Goal: Task Accomplishment & Management: Complete application form

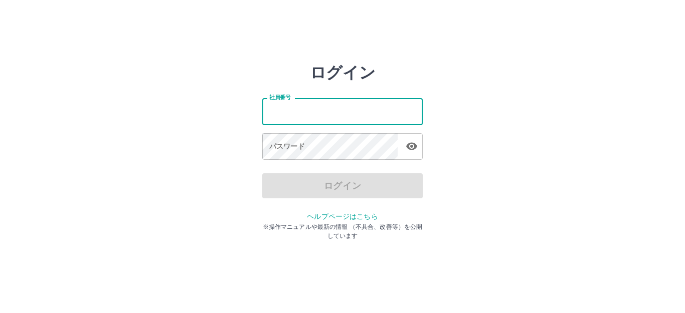
click at [322, 107] on input "社員番号" at bounding box center [342, 111] width 160 height 27
type input "*******"
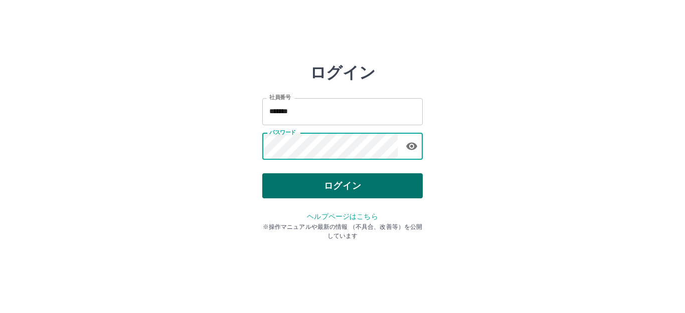
click at [362, 185] on button "ログイン" at bounding box center [342, 185] width 160 height 25
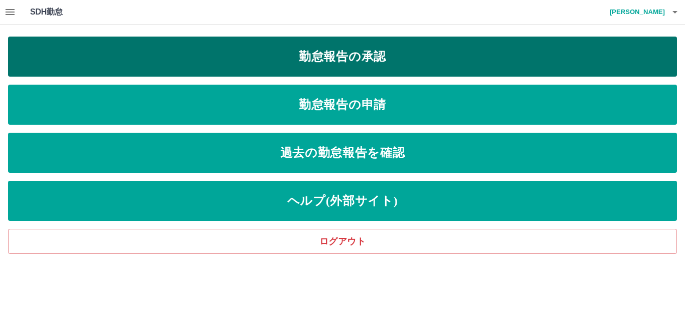
click at [300, 65] on link "勤怠報告の承認" at bounding box center [342, 57] width 669 height 40
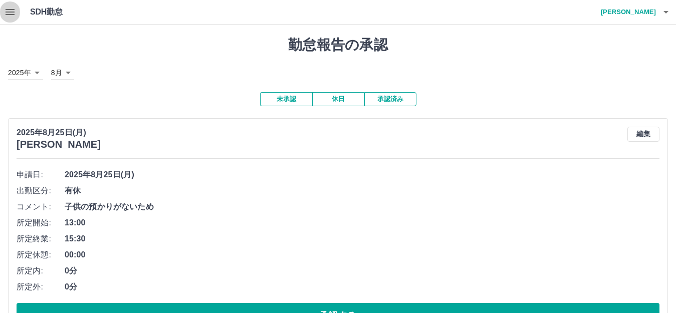
click at [9, 8] on icon "button" at bounding box center [10, 12] width 12 height 12
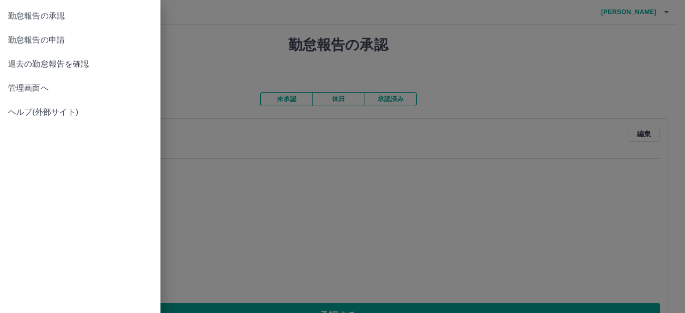
click at [19, 46] on link "勤怠報告の申請" at bounding box center [80, 40] width 160 height 24
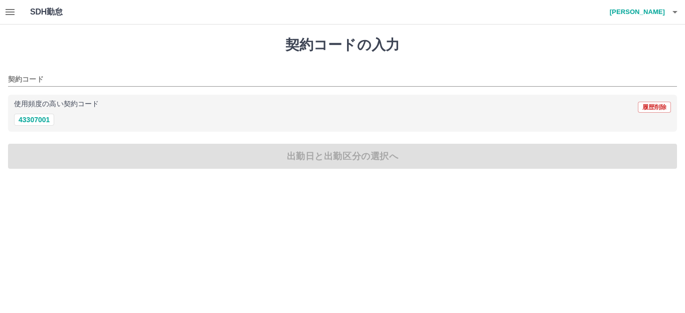
drag, startPoint x: 35, startPoint y: 117, endPoint x: 56, endPoint y: 135, distance: 28.4
click at [36, 117] on button "43307001" at bounding box center [34, 120] width 40 height 12
type input "********"
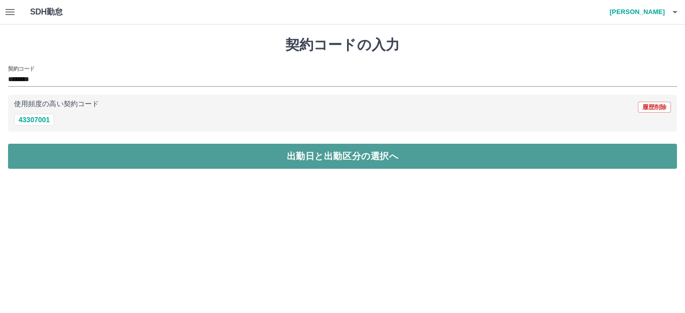
click at [65, 144] on button "出勤日と出勤区分の選択へ" at bounding box center [342, 156] width 669 height 25
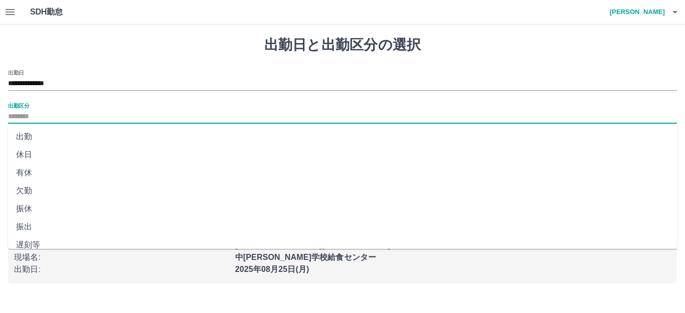
click at [31, 121] on input "出勤区分" at bounding box center [342, 117] width 669 height 13
click at [27, 153] on li "休日" at bounding box center [342, 155] width 669 height 18
type input "**"
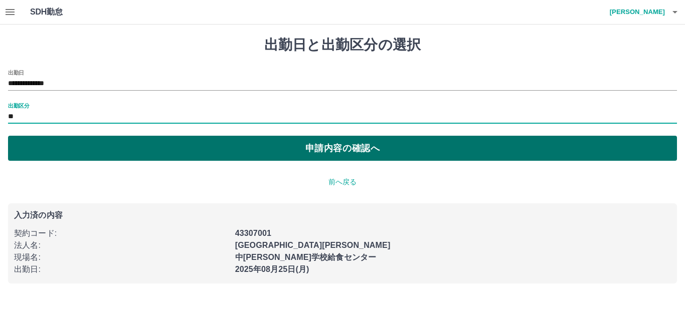
click at [35, 150] on button "申請内容の確認へ" at bounding box center [342, 148] width 669 height 25
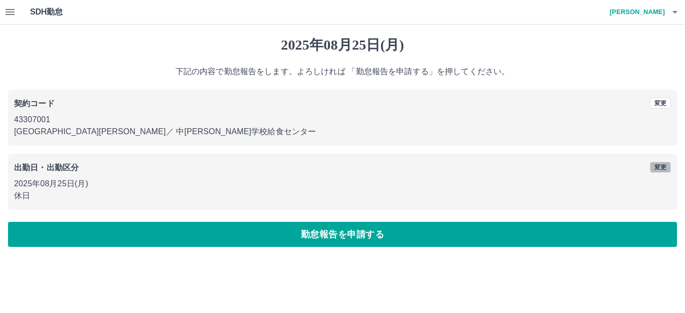
click at [665, 165] on button "変更" at bounding box center [659, 167] width 21 height 11
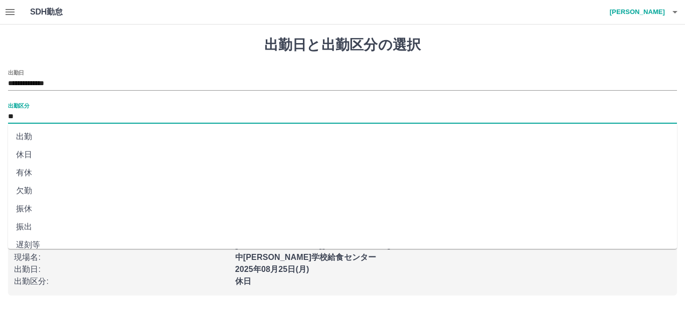
click at [78, 114] on input "**" at bounding box center [342, 117] width 669 height 13
click at [33, 133] on li "出勤" at bounding box center [342, 137] width 669 height 18
type input "**"
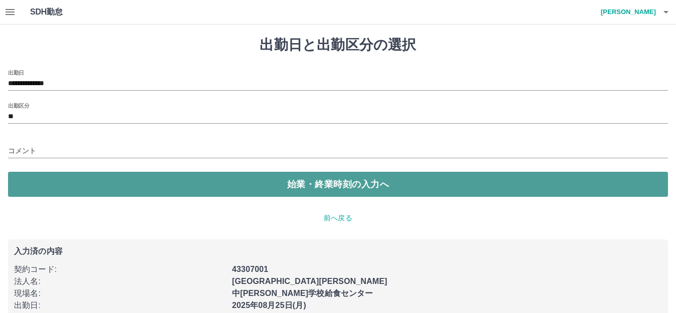
click at [56, 187] on button "始業・終業時刻の入力へ" at bounding box center [338, 184] width 660 height 25
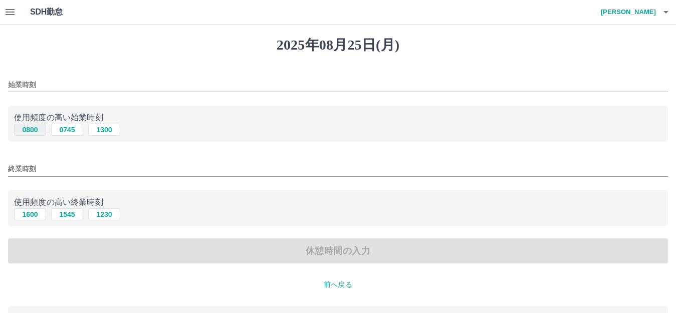
click at [38, 130] on button "0800" at bounding box center [30, 130] width 32 height 12
type input "****"
drag, startPoint x: 36, startPoint y: 214, endPoint x: 82, endPoint y: 235, distance: 50.7
click at [38, 213] on button "1600" at bounding box center [30, 214] width 32 height 12
type input "****"
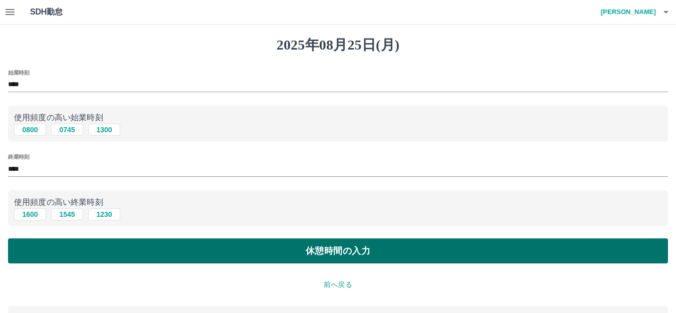
click at [102, 247] on button "休憩時間の入力" at bounding box center [338, 251] width 660 height 25
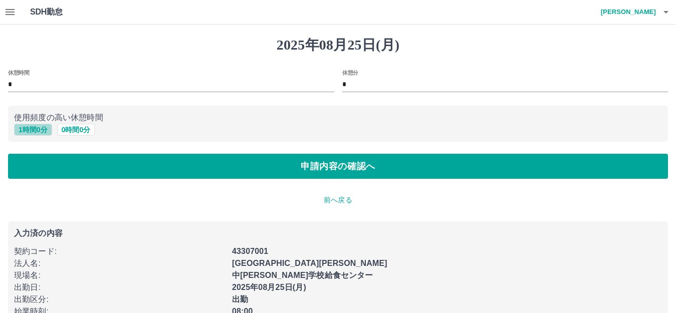
click at [30, 132] on button "1 時間 0 分" at bounding box center [33, 130] width 38 height 12
type input "*"
click at [88, 180] on div "2025年08月25日(月) 休憩時間 * 休憩分 * 使用頻度の高い休憩時間 1 時間 0 分 0 時間 0 分 申請内容の確認へ 前へ戻る 入力済の内容 …" at bounding box center [338, 187] width 676 height 325
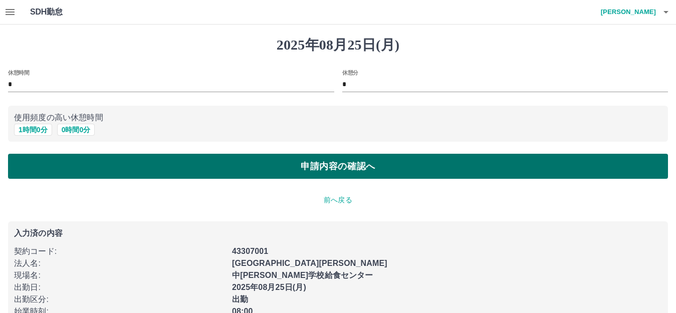
click at [89, 172] on button "申請内容の確認へ" at bounding box center [338, 166] width 660 height 25
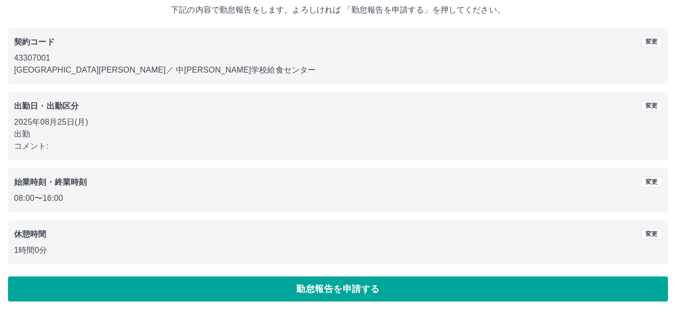
scroll to position [62, 0]
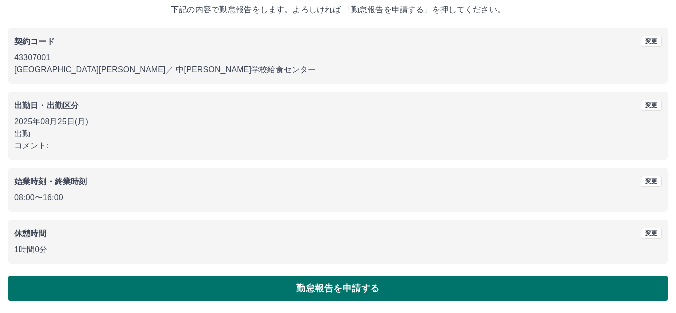
click at [347, 292] on button "勤怠報告を申請する" at bounding box center [338, 288] width 660 height 25
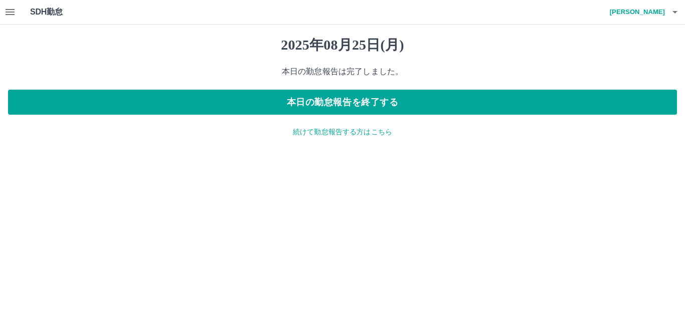
click at [11, 9] on icon "button" at bounding box center [10, 12] width 12 height 12
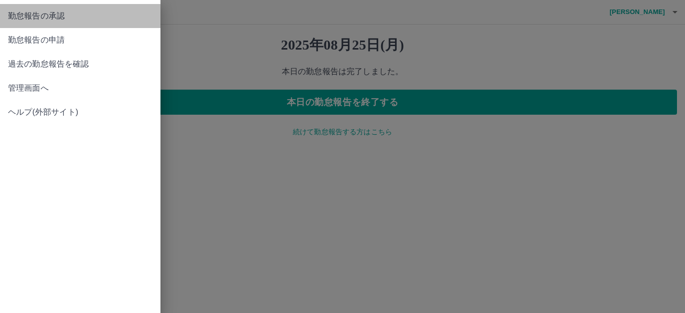
click at [51, 21] on span "勤怠報告の承認" at bounding box center [80, 16] width 144 height 12
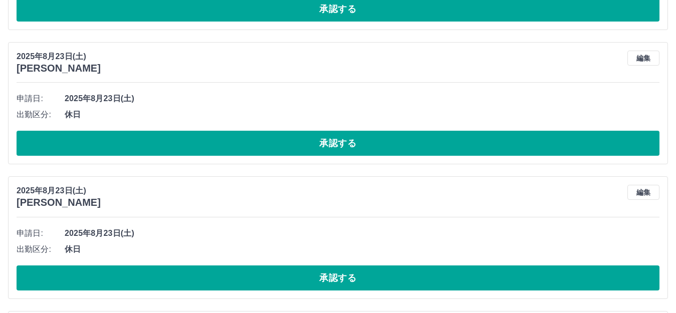
scroll to position [4311, 0]
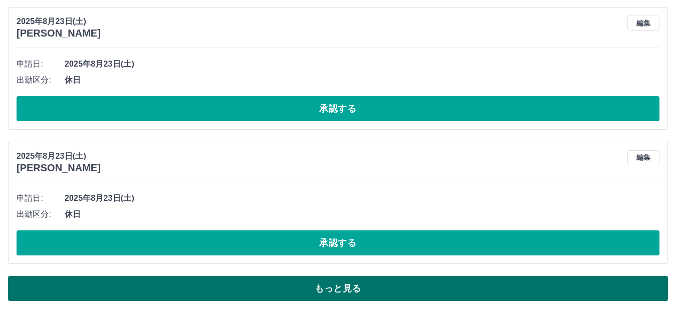
click at [273, 289] on button "もっと見る" at bounding box center [338, 288] width 660 height 25
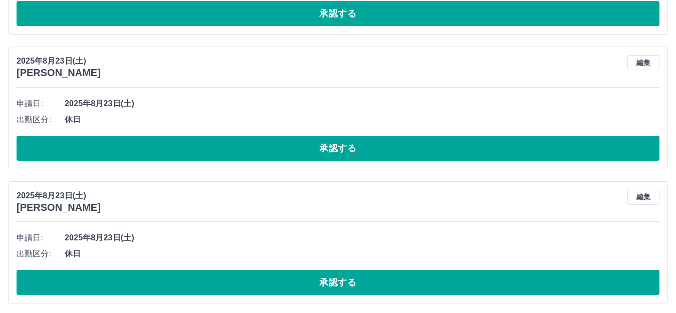
scroll to position [4678, 0]
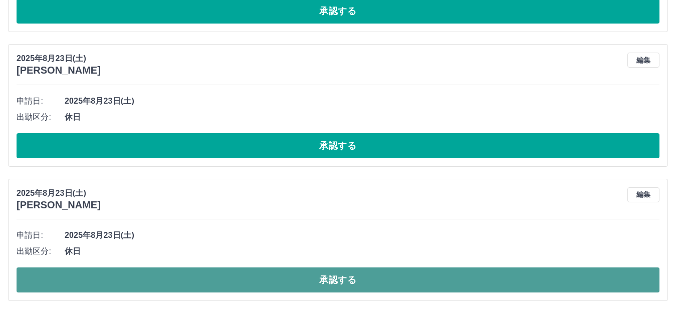
click at [285, 269] on button "承認する" at bounding box center [338, 280] width 643 height 25
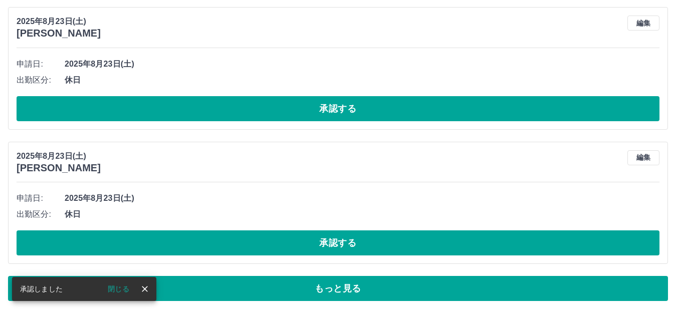
scroll to position [4311, 0]
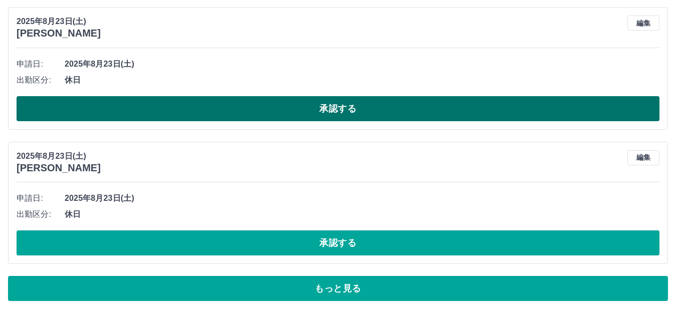
click at [300, 111] on button "承認する" at bounding box center [338, 108] width 643 height 25
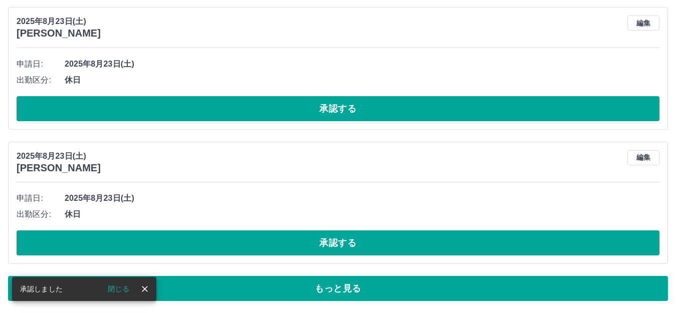
scroll to position [4176, 0]
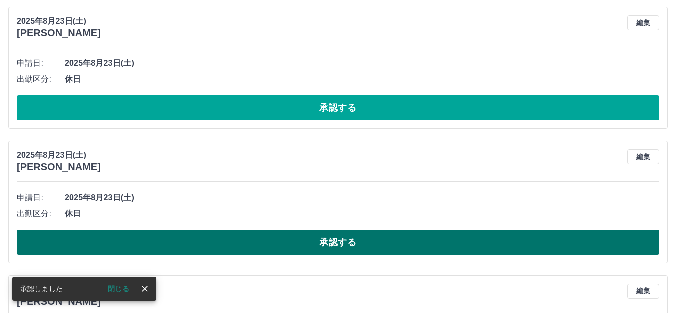
click at [318, 244] on button "承認する" at bounding box center [338, 242] width 643 height 25
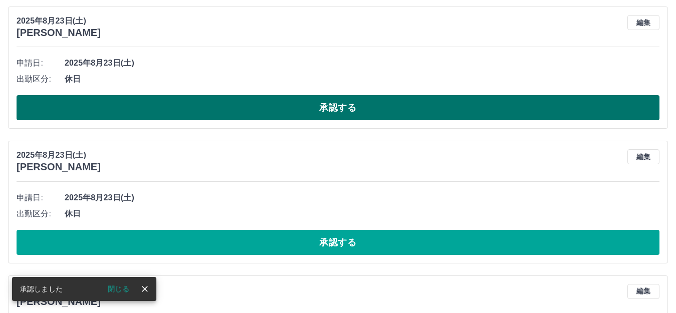
click at [313, 104] on button "承認する" at bounding box center [338, 107] width 643 height 25
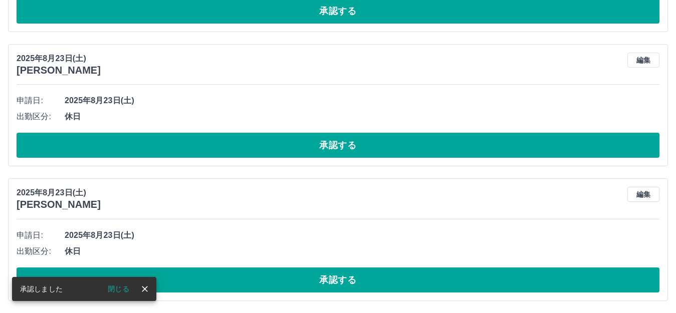
scroll to position [4042, 0]
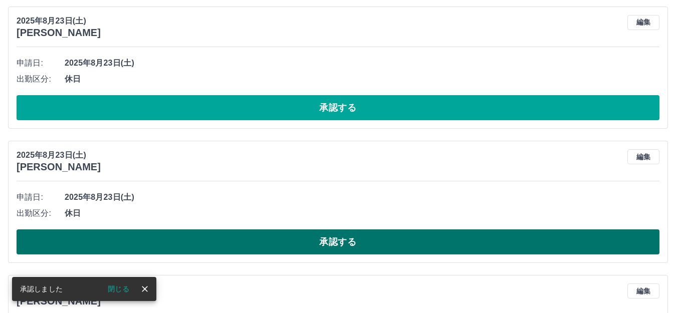
click at [360, 235] on button "承認する" at bounding box center [338, 242] width 643 height 25
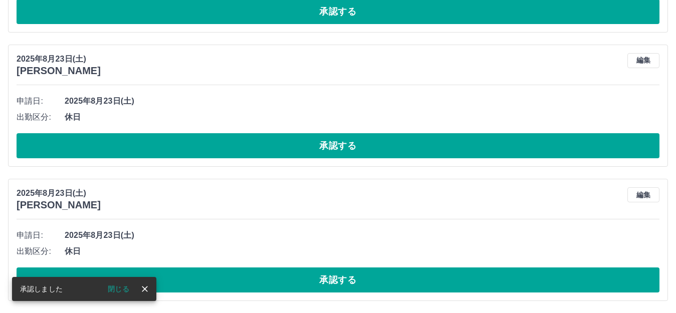
scroll to position [4005, 0]
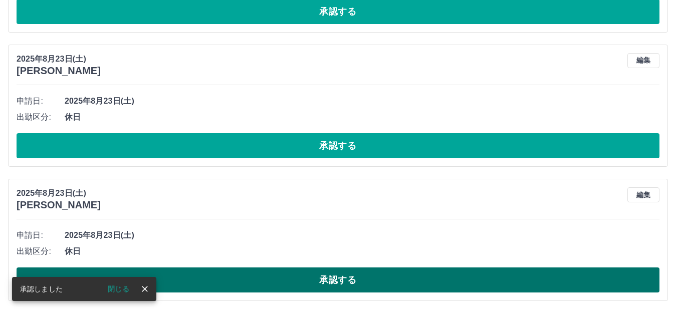
click at [365, 281] on button "承認する" at bounding box center [338, 280] width 643 height 25
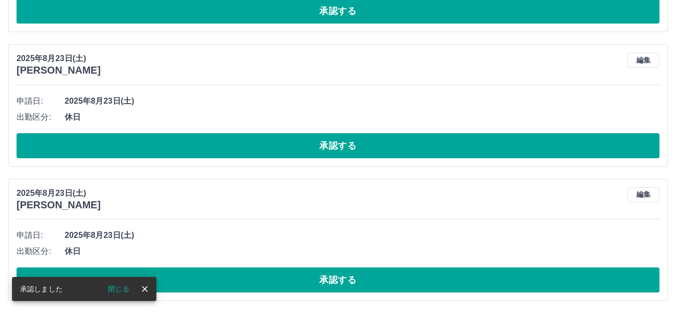
scroll to position [3871, 0]
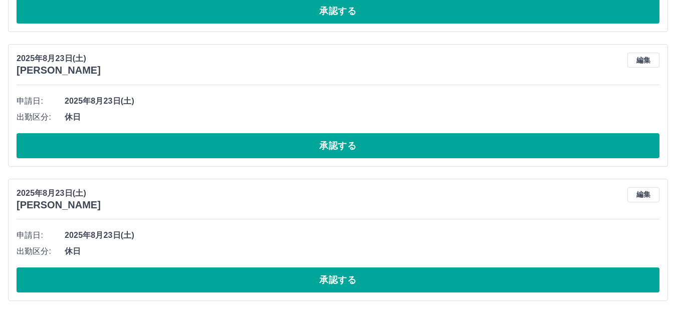
click at [365, 281] on button "承認する" at bounding box center [338, 280] width 643 height 25
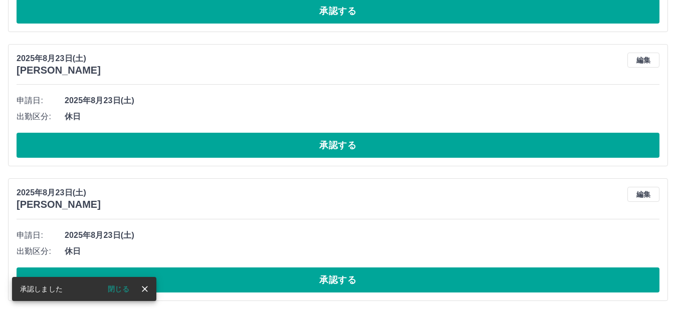
scroll to position [3736, 0]
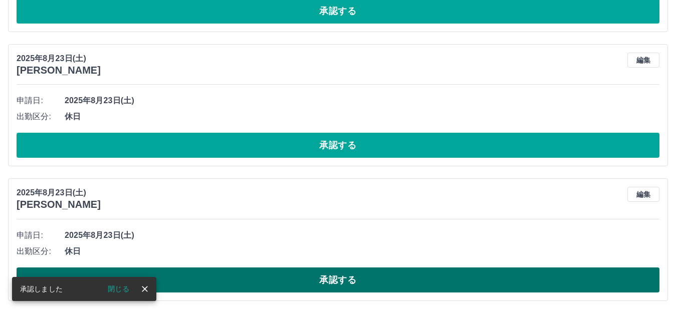
click at [365, 282] on button "承認する" at bounding box center [338, 280] width 643 height 25
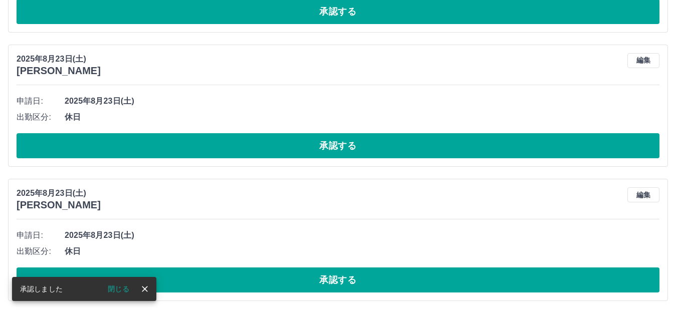
scroll to position [3602, 0]
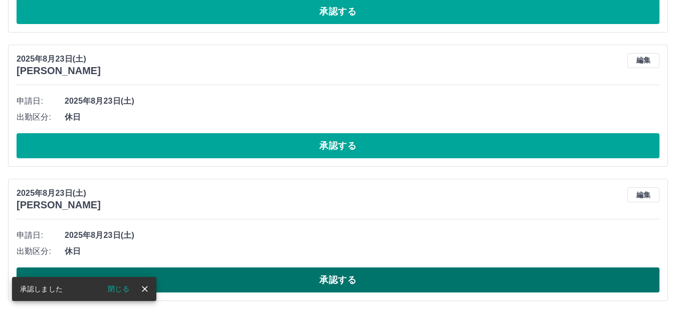
click at [336, 277] on button "承認する" at bounding box center [338, 280] width 643 height 25
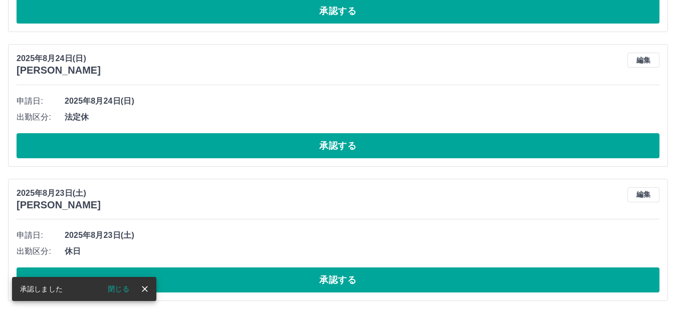
scroll to position [3467, 0]
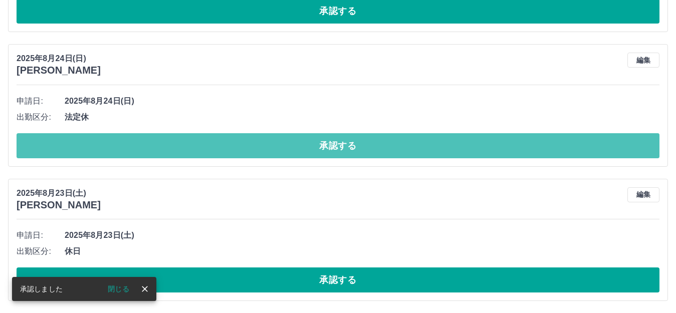
click at [235, 148] on button "承認する" at bounding box center [338, 145] width 643 height 25
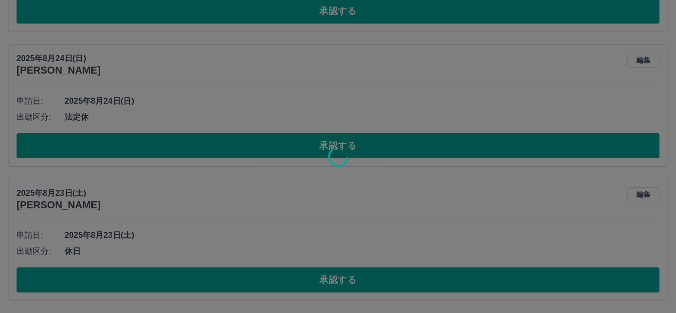
scroll to position [3333, 0]
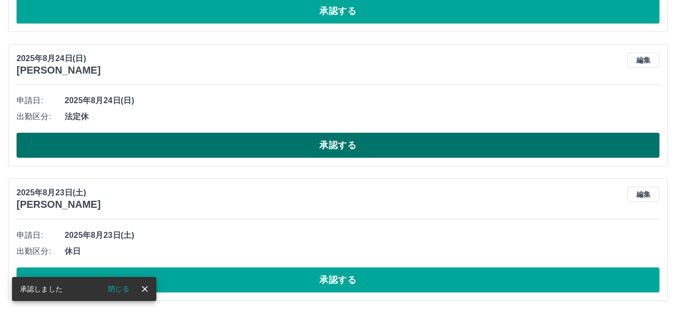
click at [235, 147] on button "承認する" at bounding box center [338, 145] width 643 height 25
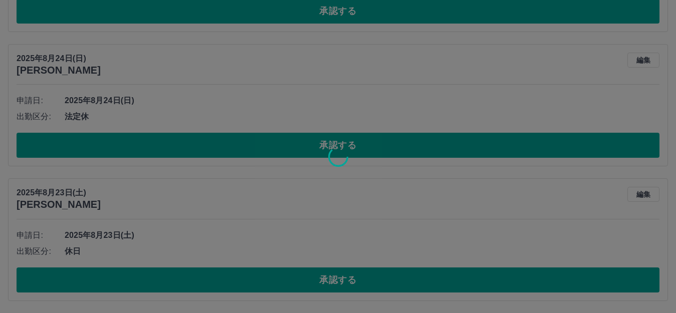
scroll to position [3198, 0]
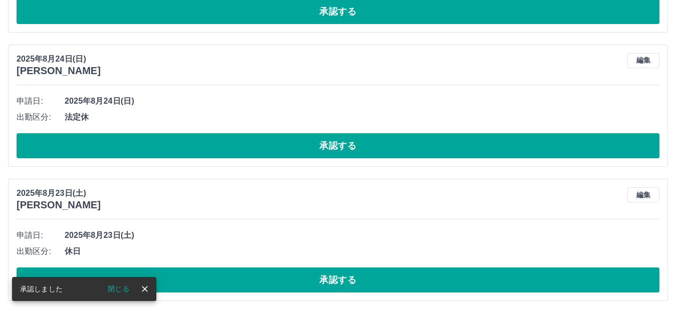
click at [237, 145] on button "承認する" at bounding box center [338, 145] width 643 height 25
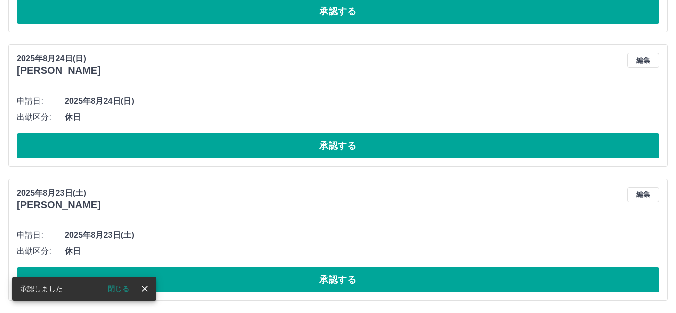
scroll to position [3064, 0]
click at [239, 145] on button "承認する" at bounding box center [338, 145] width 643 height 25
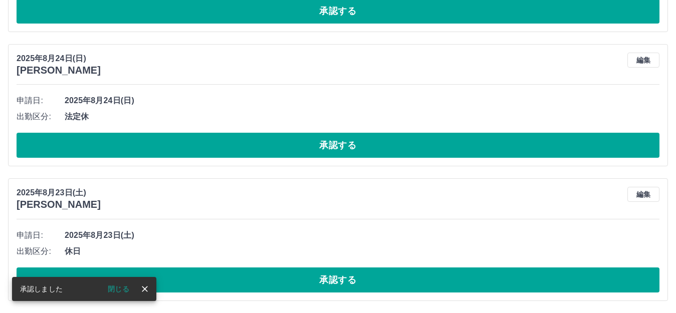
scroll to position [2930, 0]
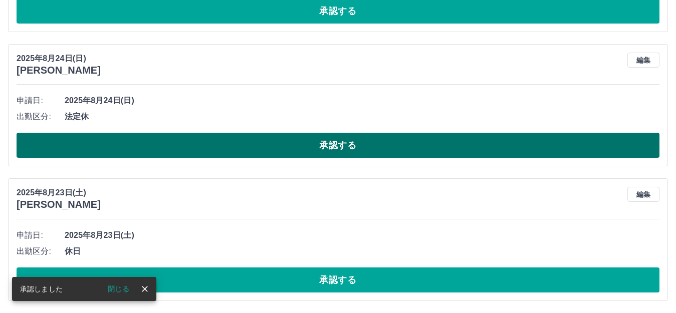
click at [245, 145] on button "承認する" at bounding box center [338, 145] width 643 height 25
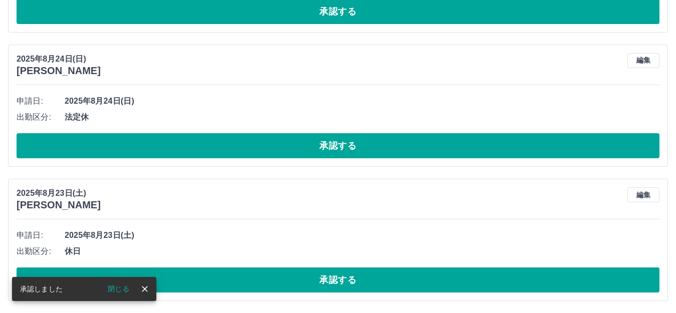
scroll to position [2795, 0]
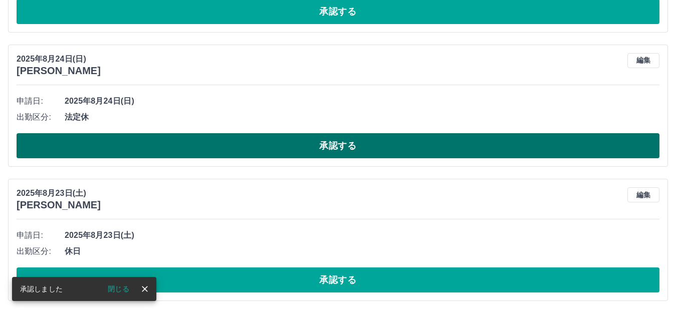
click at [281, 133] on button "承認する" at bounding box center [338, 145] width 643 height 25
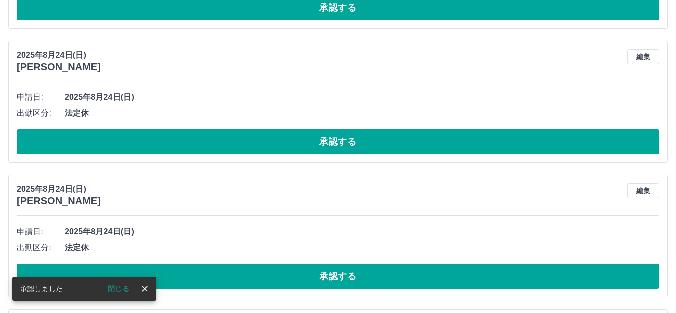
scroll to position [2513, 0]
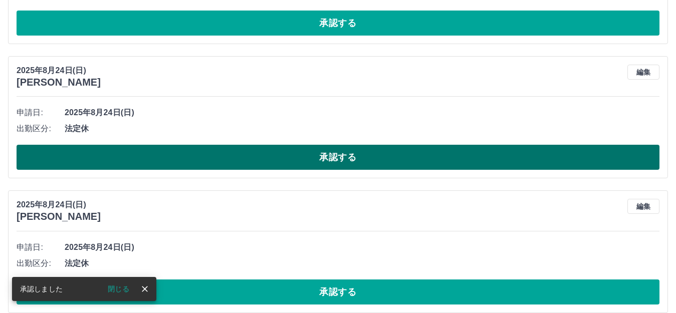
click at [343, 151] on button "承認する" at bounding box center [338, 157] width 643 height 25
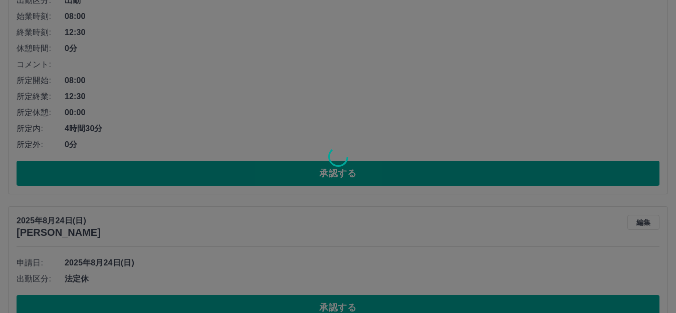
scroll to position [2313, 0]
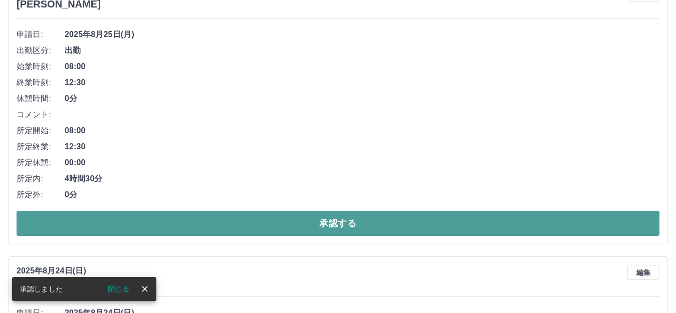
click at [366, 221] on button "承認する" at bounding box center [338, 223] width 643 height 25
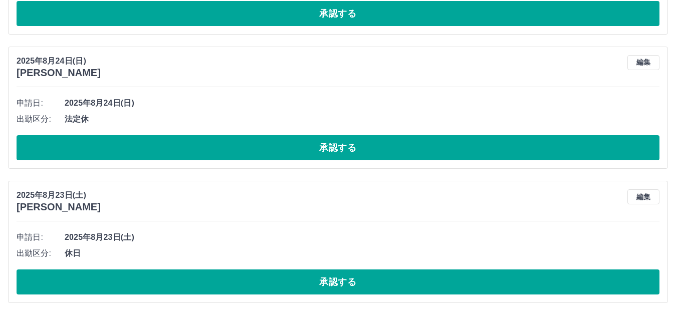
scroll to position [2247, 0]
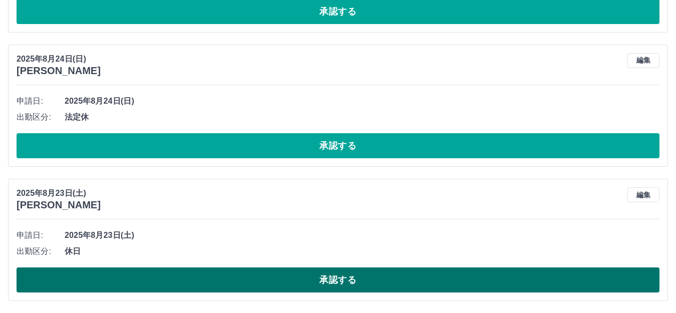
click at [339, 278] on button "承認する" at bounding box center [338, 280] width 643 height 25
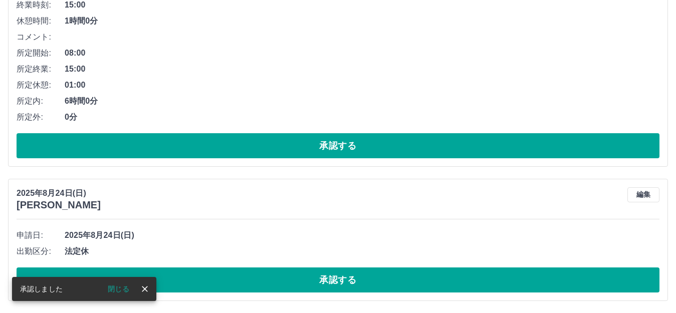
scroll to position [2113, 0]
click at [341, 277] on button "承認する" at bounding box center [338, 280] width 643 height 25
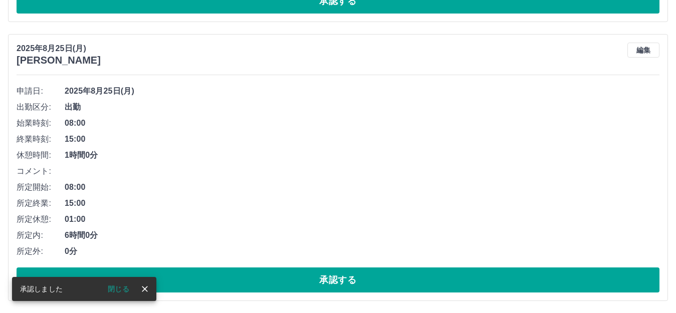
scroll to position [1978, 0]
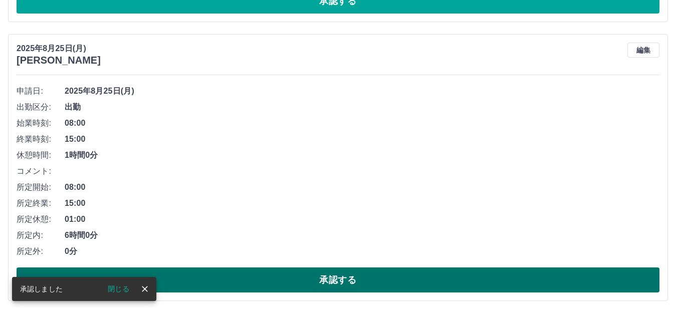
click at [342, 276] on button "承認する" at bounding box center [338, 280] width 643 height 25
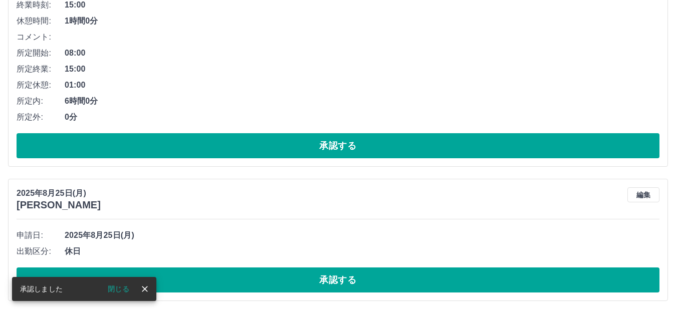
scroll to position [1699, 0]
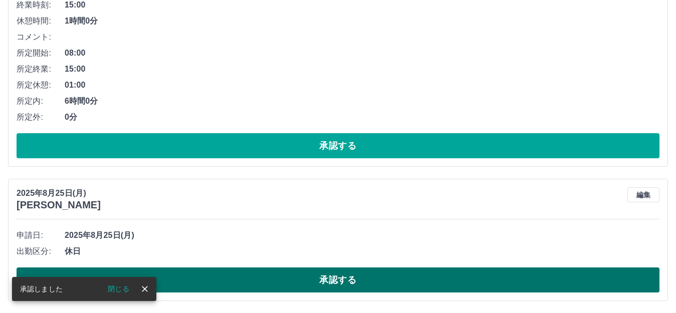
click at [380, 278] on button "承認する" at bounding box center [338, 280] width 643 height 25
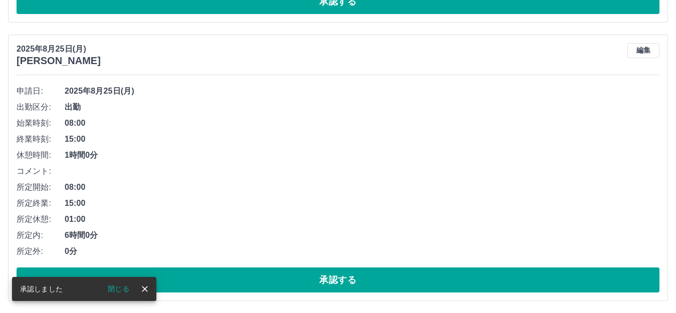
scroll to position [1565, 0]
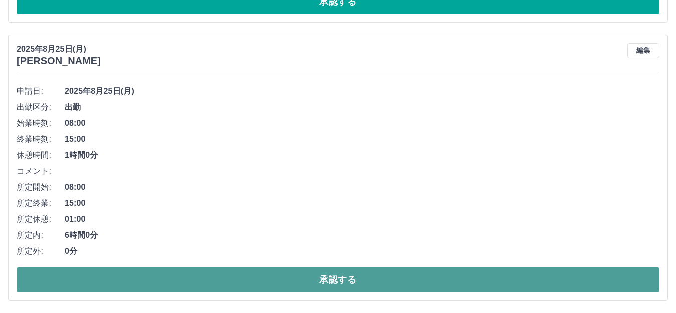
click at [252, 280] on button "承認する" at bounding box center [338, 280] width 643 height 25
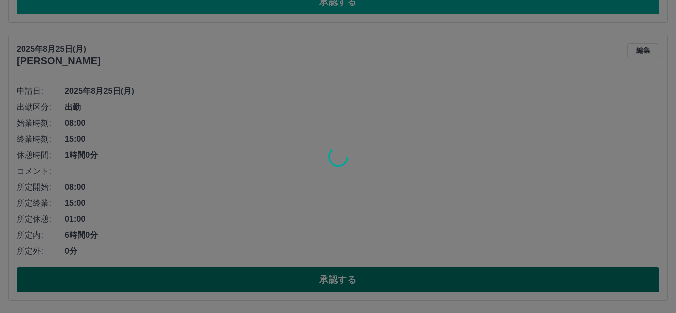
scroll to position [1286, 0]
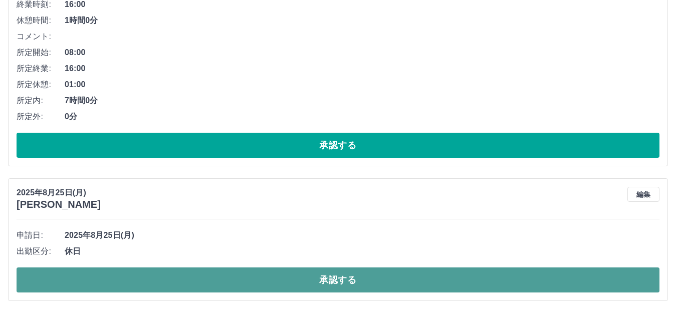
click at [256, 282] on button "承認する" at bounding box center [338, 280] width 643 height 25
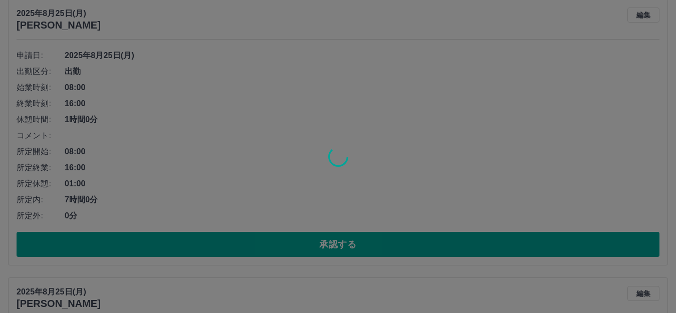
scroll to position [1136, 0]
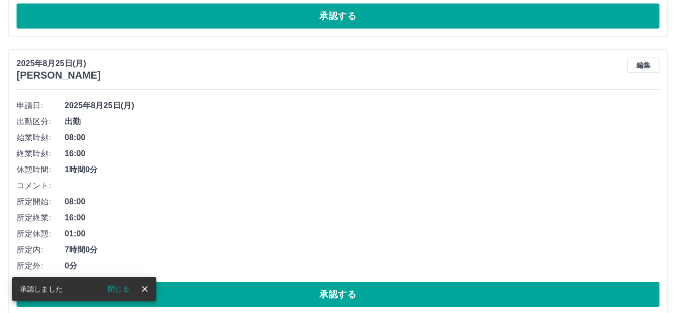
click at [267, 290] on button "承認する" at bounding box center [338, 294] width 643 height 25
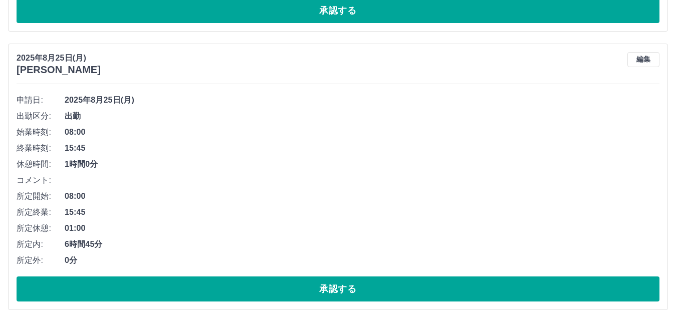
scroll to position [873, 0]
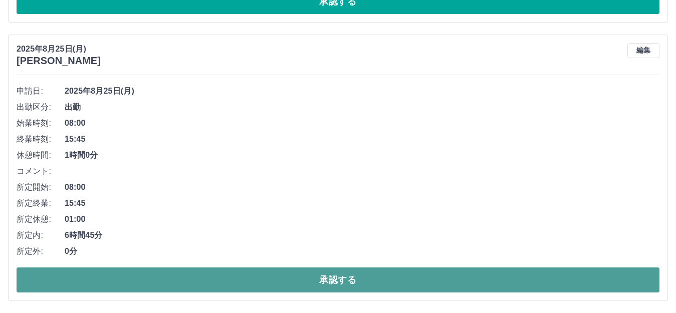
click at [319, 273] on button "承認する" at bounding box center [338, 280] width 643 height 25
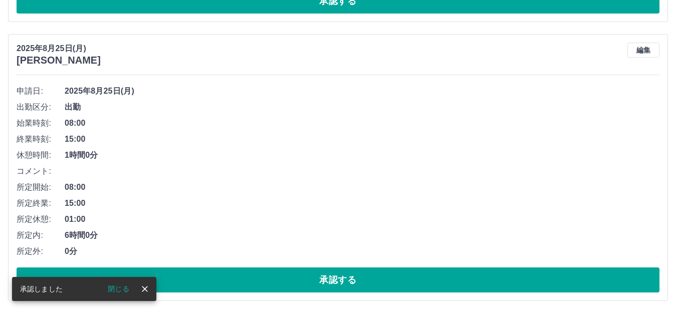
scroll to position [594, 0]
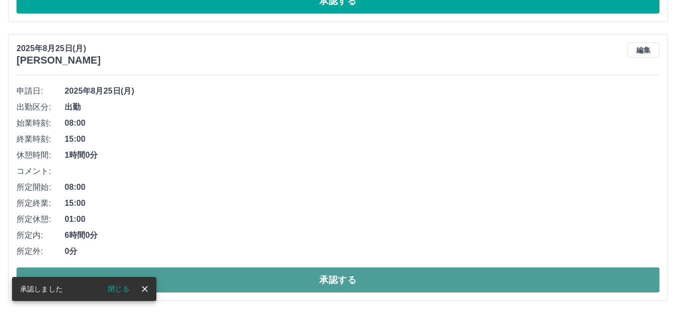
click at [332, 275] on button "承認する" at bounding box center [338, 280] width 643 height 25
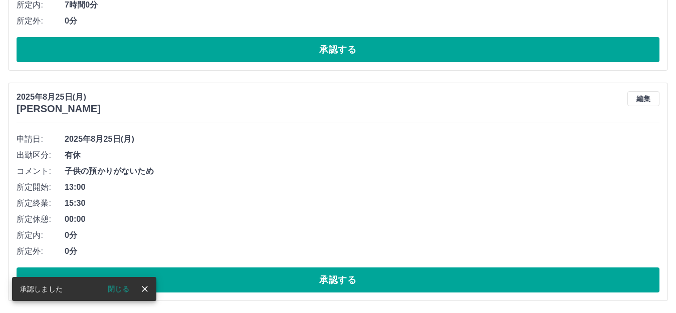
scroll to position [315, 0]
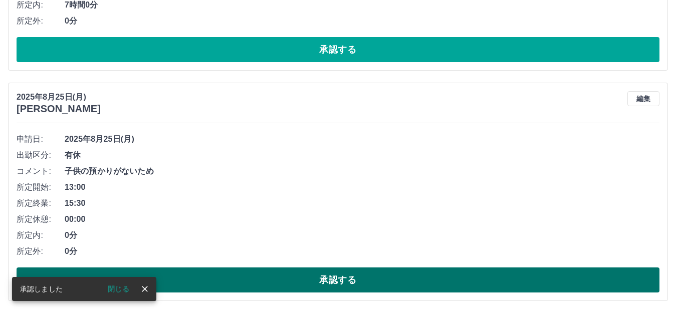
click at [334, 275] on button "承認する" at bounding box center [338, 280] width 643 height 25
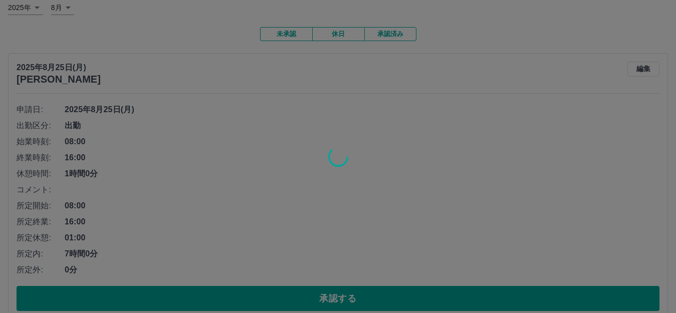
scroll to position [65, 0]
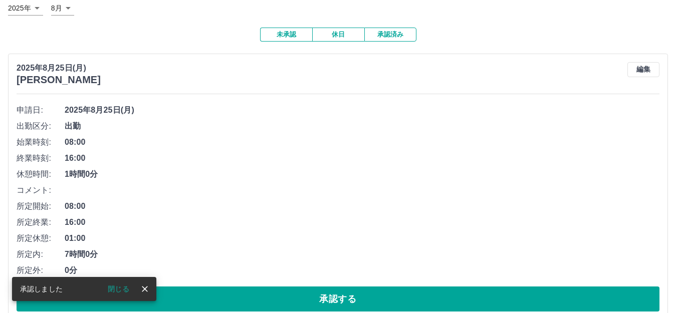
click at [355, 299] on button "承認する" at bounding box center [338, 299] width 643 height 25
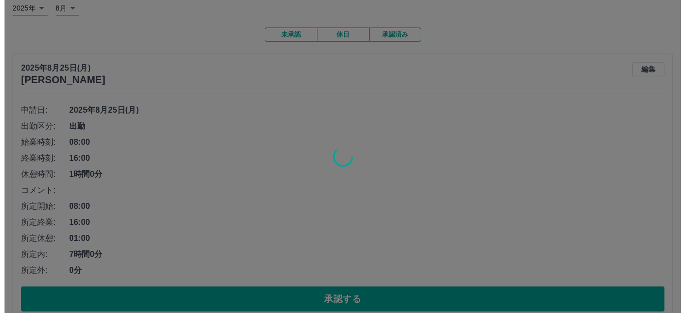
scroll to position [0, 0]
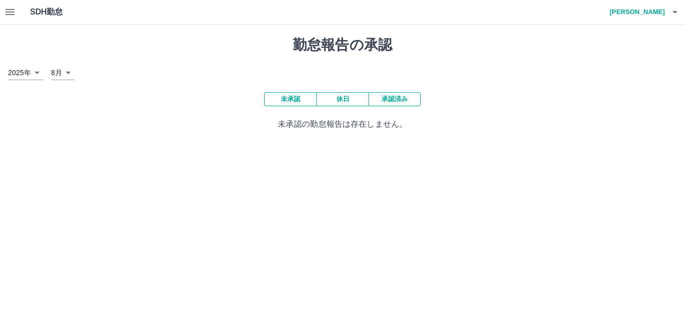
click at [10, 11] on icon "button" at bounding box center [10, 12] width 12 height 12
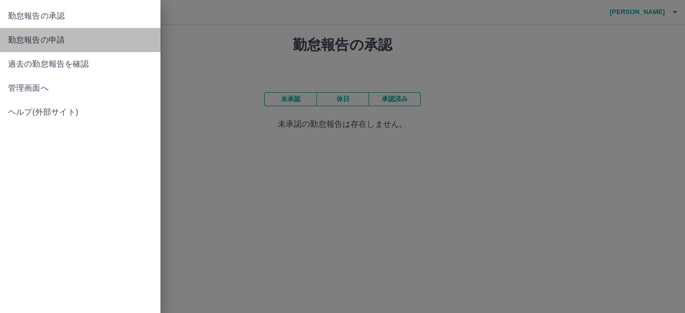
click at [41, 39] on span "勤怠報告の申請" at bounding box center [80, 40] width 144 height 12
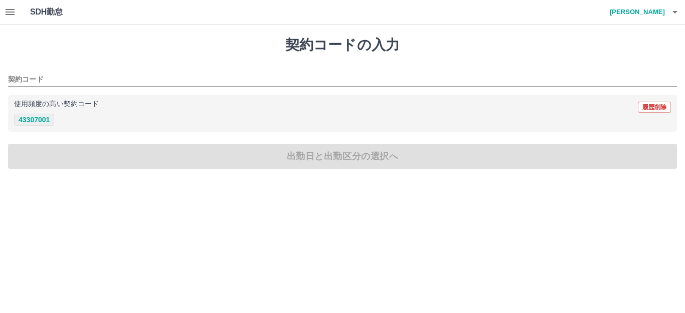
click at [22, 120] on button "43307001" at bounding box center [34, 120] width 40 height 12
type input "********"
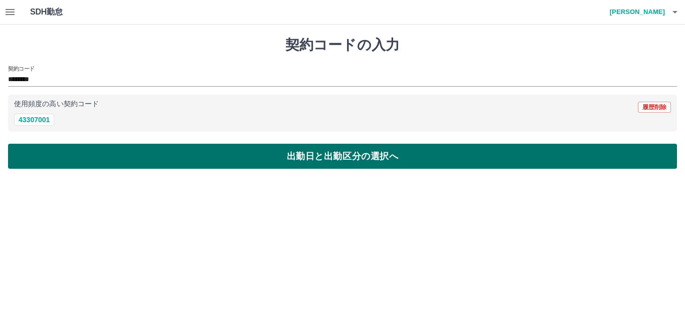
click at [45, 156] on button "出勤日と出勤区分の選択へ" at bounding box center [342, 156] width 669 height 25
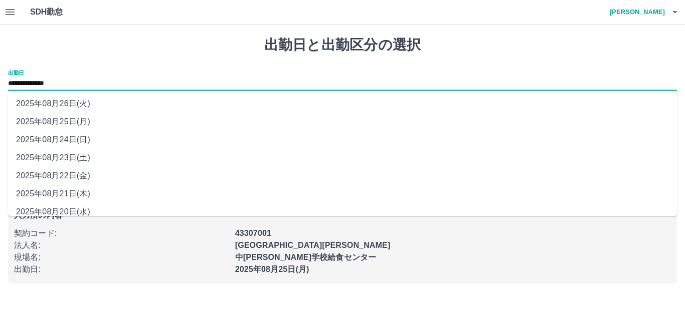
click at [85, 83] on input "**********" at bounding box center [342, 84] width 669 height 13
click at [72, 139] on li "2025年08月24日(日)" at bounding box center [342, 140] width 669 height 18
type input "**********"
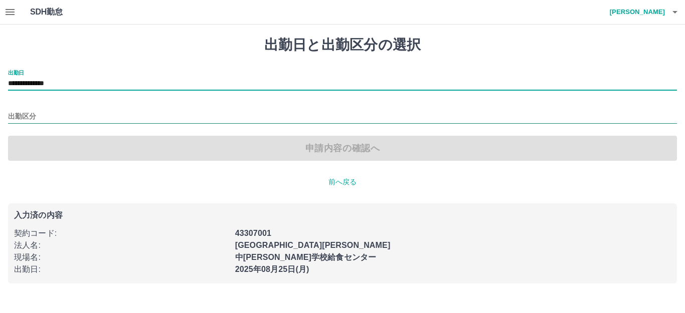
click at [63, 121] on input "出勤区分" at bounding box center [342, 117] width 669 height 13
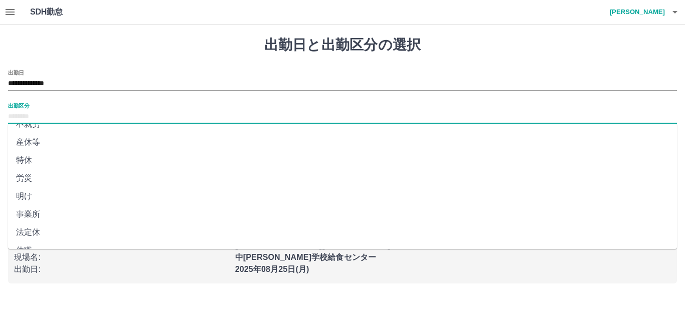
scroll to position [207, 0]
click at [35, 216] on li "法定休" at bounding box center [342, 218] width 669 height 18
type input "***"
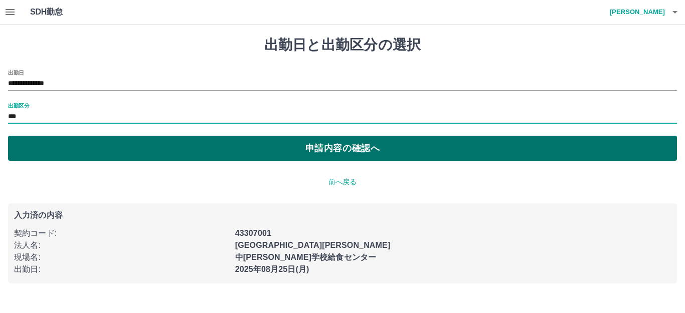
click at [70, 141] on button "申請内容の確認へ" at bounding box center [342, 148] width 669 height 25
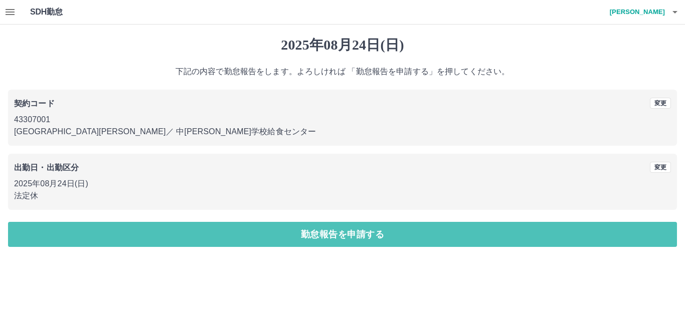
drag, startPoint x: 100, startPoint y: 233, endPoint x: 105, endPoint y: 222, distance: 11.4
click at [101, 230] on button "勤怠報告を申請する" at bounding box center [342, 234] width 669 height 25
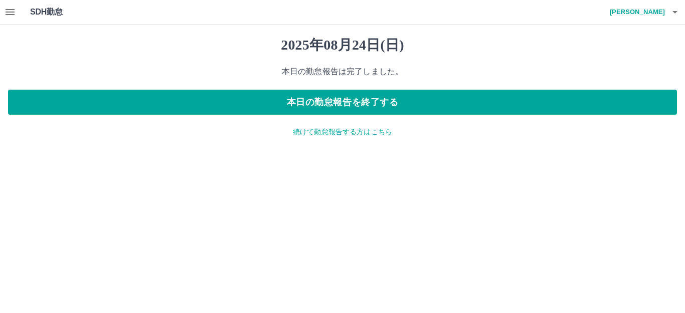
click at [10, 12] on icon "button" at bounding box center [10, 12] width 9 height 6
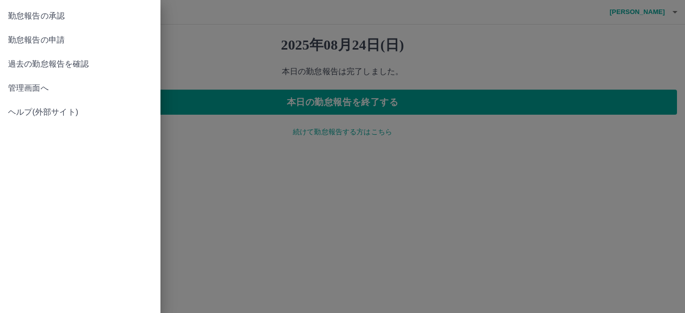
click at [37, 20] on span "勤怠報告の承認" at bounding box center [80, 16] width 144 height 12
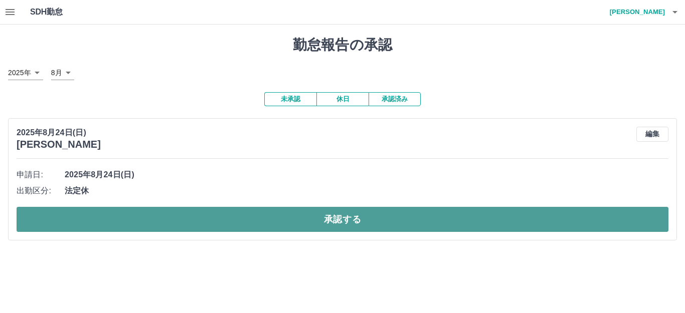
click at [207, 214] on button "承認する" at bounding box center [342, 219] width 651 height 25
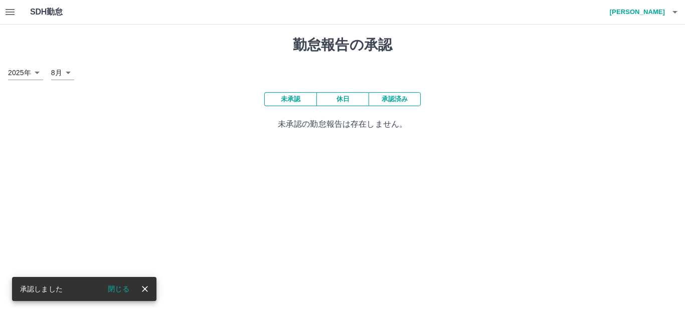
click at [678, 10] on icon "button" at bounding box center [675, 12] width 12 height 12
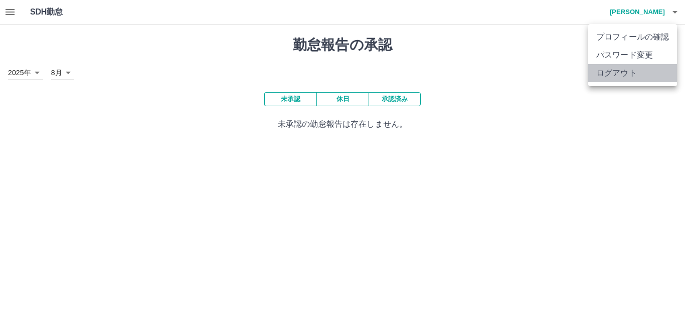
click at [638, 72] on li "ログアウト" at bounding box center [632, 73] width 89 height 18
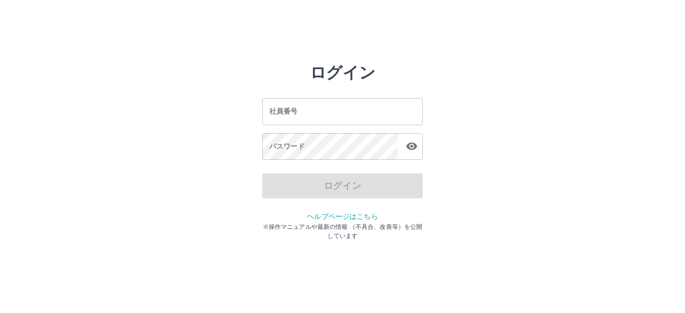
click at [306, 115] on input "社員番号" at bounding box center [342, 111] width 160 height 27
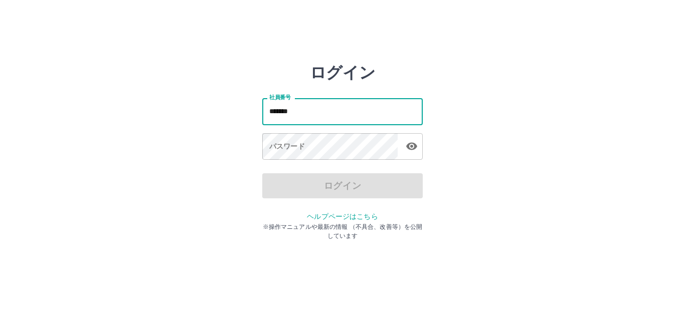
type input "*******"
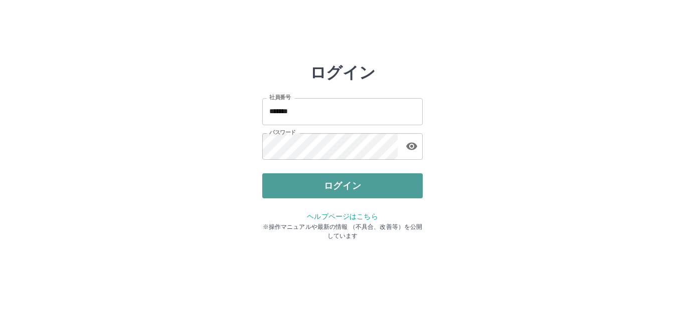
click at [364, 187] on button "ログイン" at bounding box center [342, 185] width 160 height 25
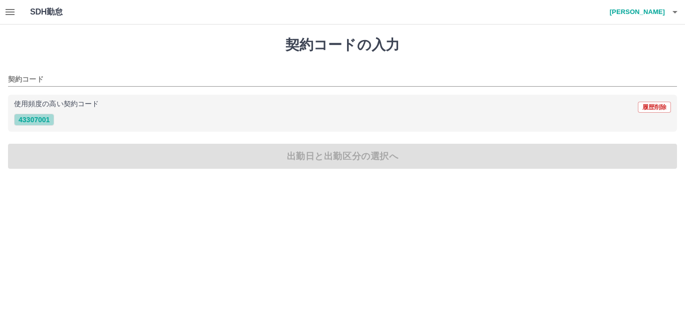
click at [45, 123] on button "43307001" at bounding box center [34, 120] width 40 height 12
type input "********"
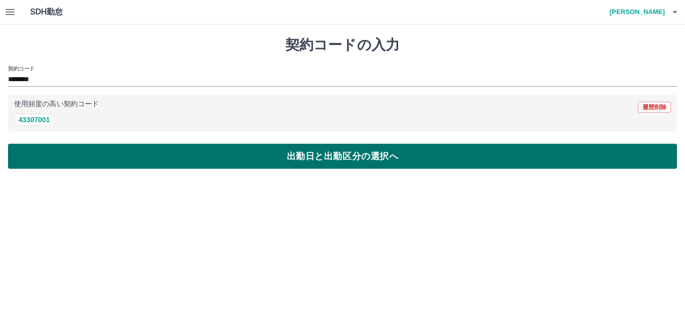
click at [71, 154] on button "出勤日と出勤区分の選択へ" at bounding box center [342, 156] width 669 height 25
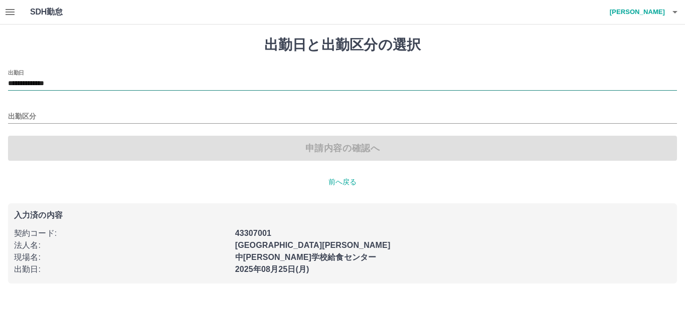
click at [88, 83] on input "**********" at bounding box center [342, 84] width 669 height 13
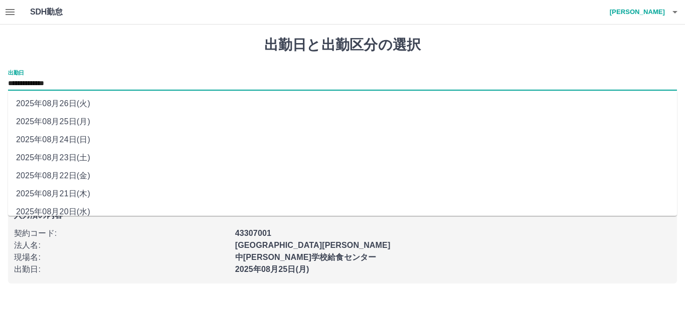
click at [66, 137] on li "2025年08月24日(日)" at bounding box center [342, 140] width 669 height 18
type input "**********"
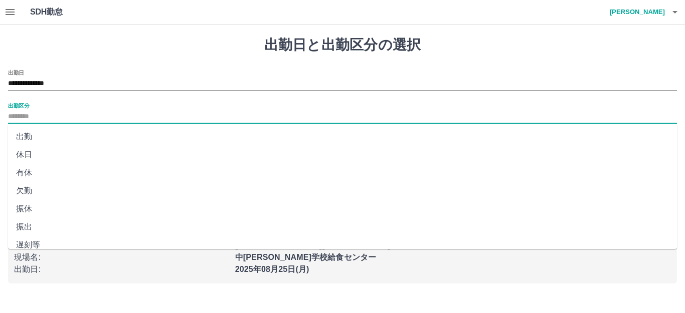
click at [53, 115] on input "出勤区分" at bounding box center [342, 117] width 669 height 13
click at [30, 218] on li "法定休" at bounding box center [342, 218] width 669 height 18
type input "***"
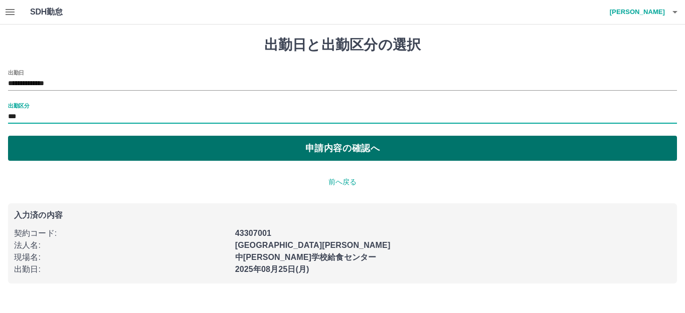
click at [117, 147] on button "申請内容の確認へ" at bounding box center [342, 148] width 669 height 25
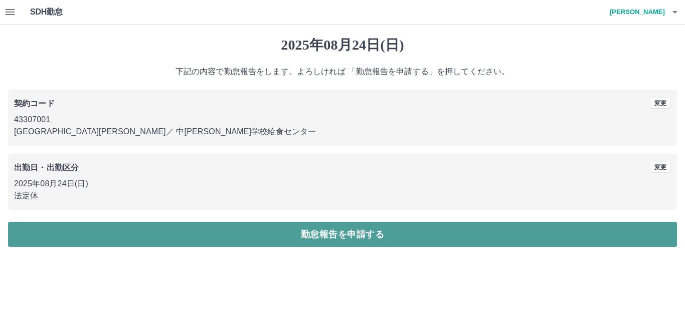
click at [344, 233] on button "勤怠報告を申請する" at bounding box center [342, 234] width 669 height 25
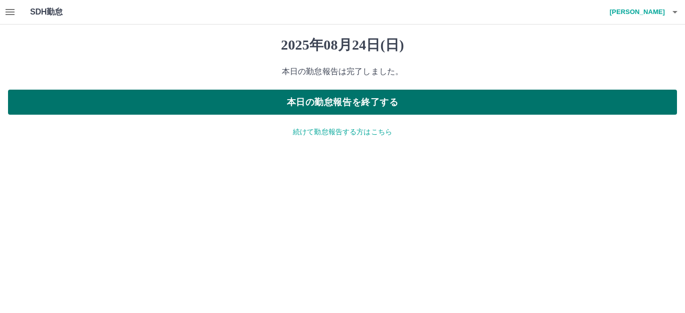
click at [375, 105] on button "本日の勤怠報告を終了する" at bounding box center [342, 102] width 669 height 25
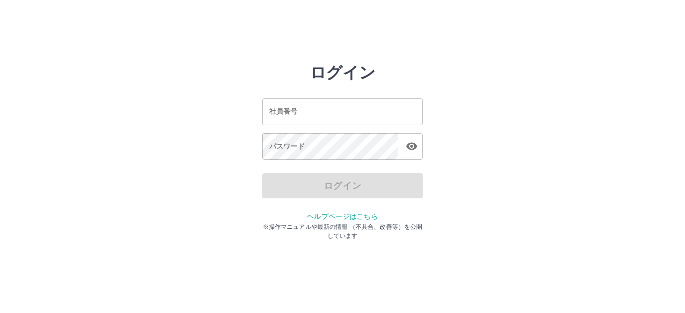
click at [313, 109] on input "社員番号" at bounding box center [342, 111] width 160 height 27
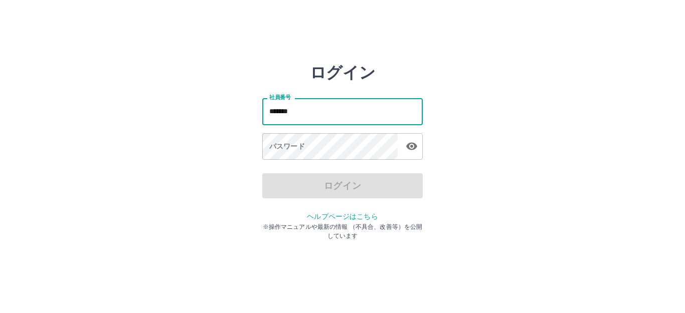
type input "*******"
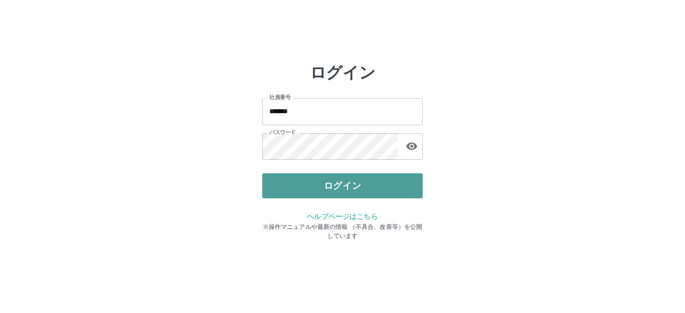
click at [324, 187] on button "ログイン" at bounding box center [342, 185] width 160 height 25
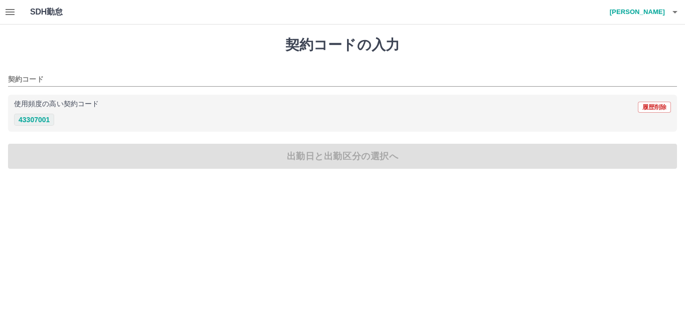
click at [38, 121] on button "43307001" at bounding box center [34, 120] width 40 height 12
type input "********"
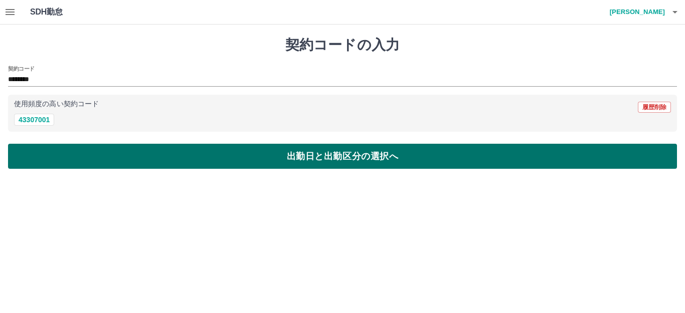
click at [68, 158] on button "出勤日と出勤区分の選択へ" at bounding box center [342, 156] width 669 height 25
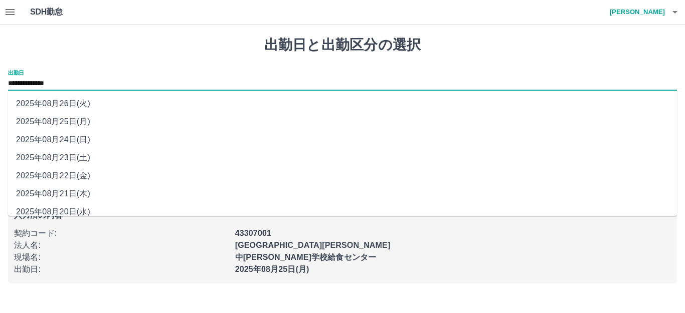
click at [106, 80] on input "**********" at bounding box center [342, 84] width 669 height 13
click at [83, 104] on li "2025年08月26日(火)" at bounding box center [342, 104] width 669 height 18
type input "**********"
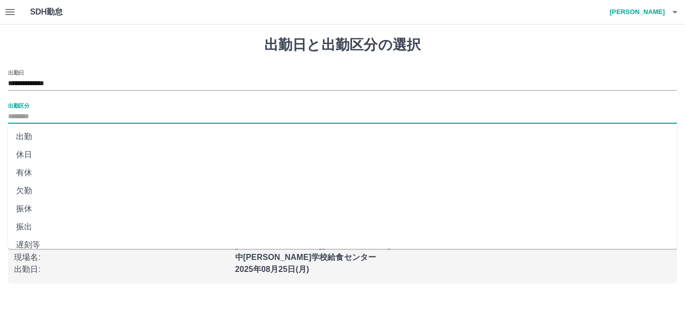
click at [44, 118] on input "出勤区分" at bounding box center [342, 117] width 669 height 13
click at [19, 154] on li "休日" at bounding box center [342, 155] width 669 height 18
type input "**"
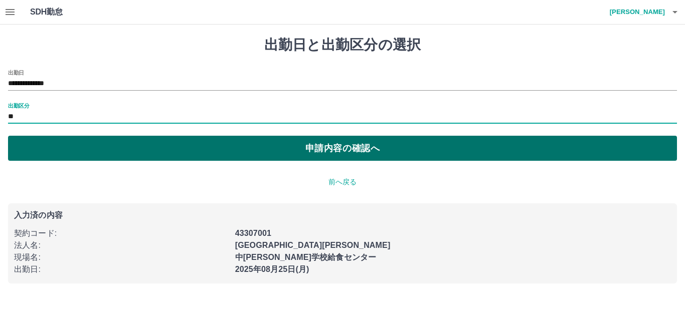
click at [31, 148] on button "申請内容の確認へ" at bounding box center [342, 148] width 669 height 25
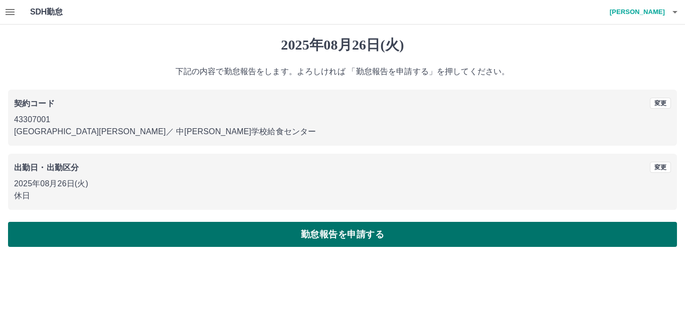
click at [156, 225] on button "勤怠報告を申請する" at bounding box center [342, 234] width 669 height 25
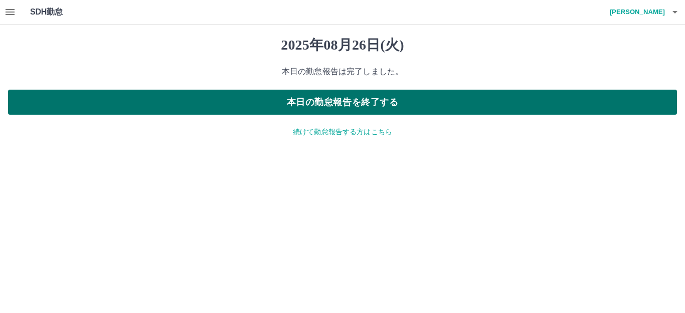
click at [368, 104] on button "本日の勤怠報告を終了する" at bounding box center [342, 102] width 669 height 25
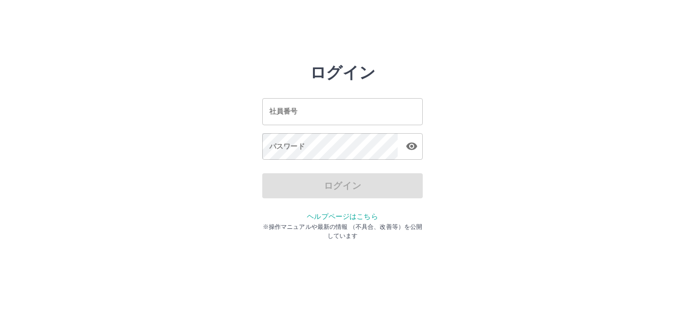
click at [371, 104] on input "社員番号" at bounding box center [342, 111] width 160 height 27
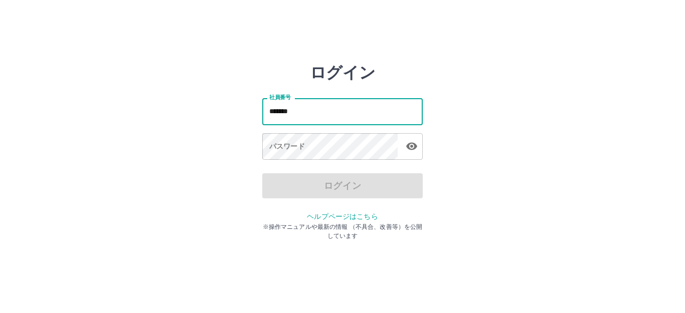
type input "*******"
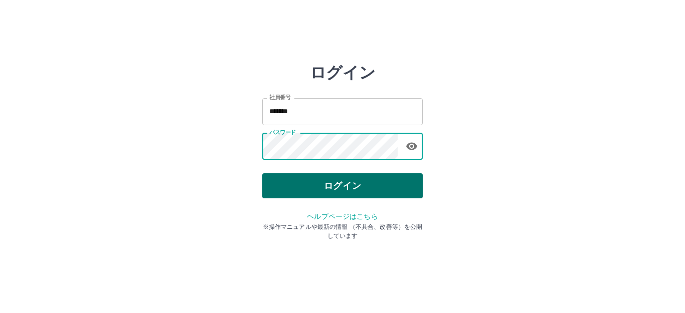
click at [351, 186] on button "ログイン" at bounding box center [342, 185] width 160 height 25
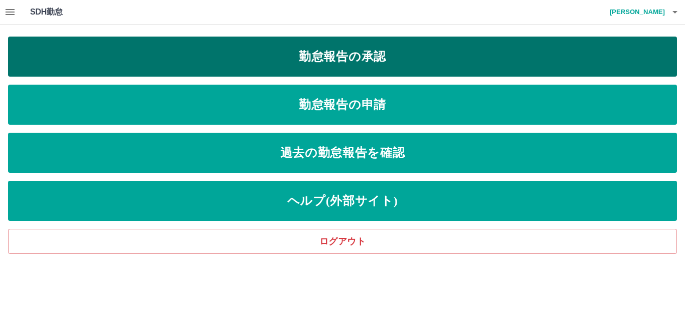
click at [389, 60] on link "勤怠報告の承認" at bounding box center [342, 57] width 669 height 40
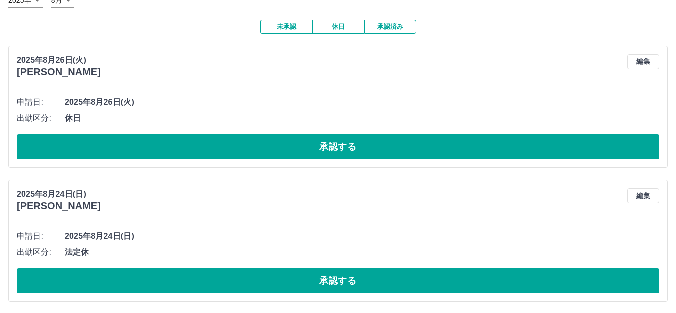
scroll to position [75, 0]
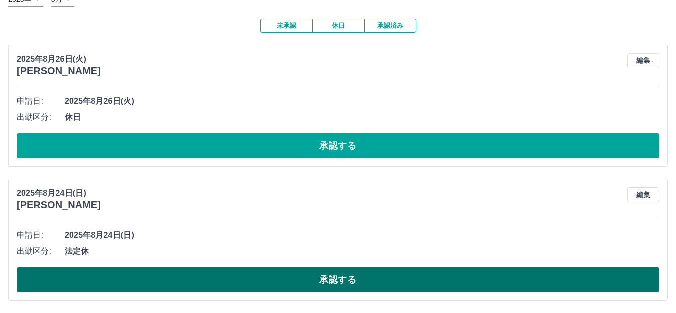
click at [208, 274] on button "承認する" at bounding box center [338, 280] width 643 height 25
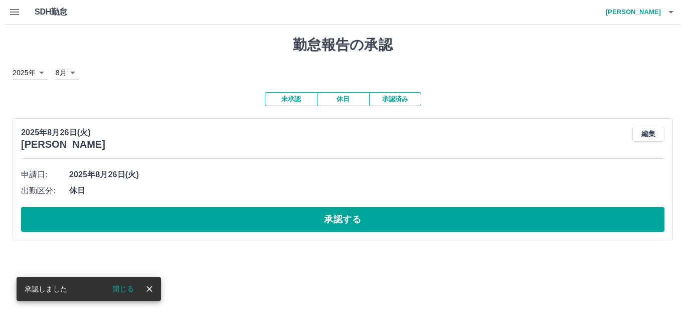
scroll to position [0, 0]
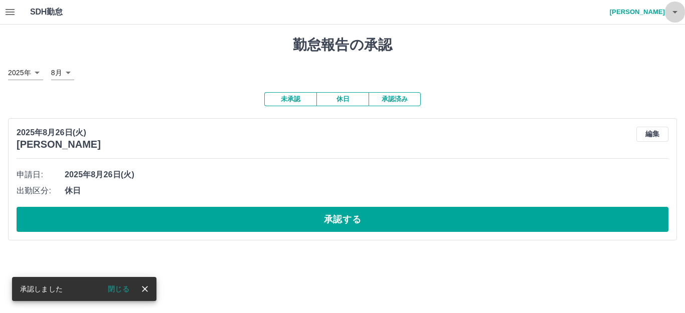
click at [680, 13] on icon "button" at bounding box center [675, 12] width 12 height 12
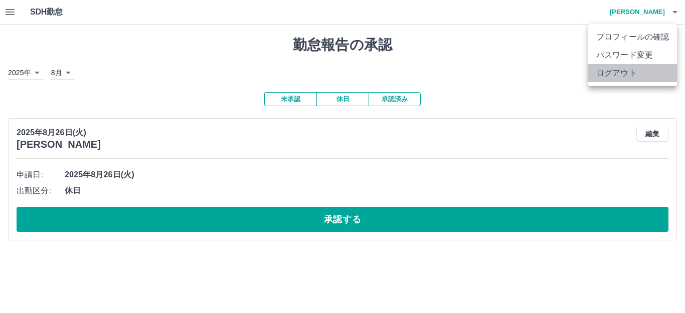
click at [608, 74] on li "ログアウト" at bounding box center [632, 73] width 89 height 18
